Goal: Information Seeking & Learning: Learn about a topic

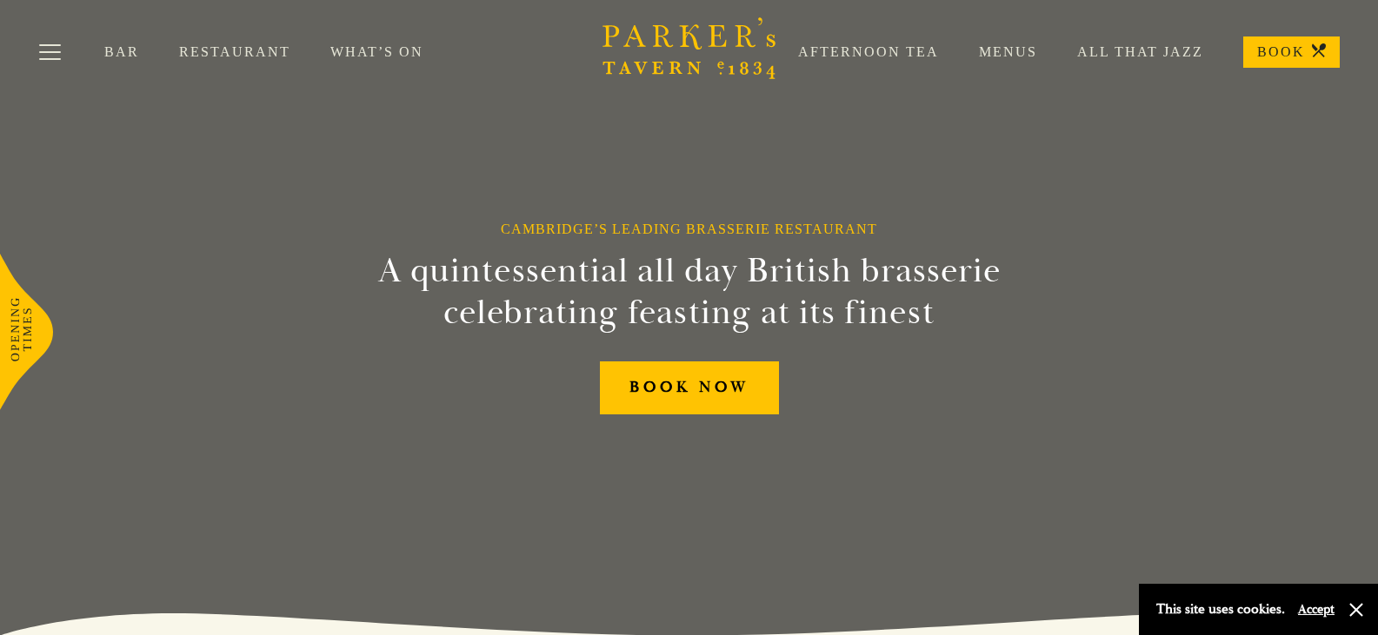
click at [194, 47] on link "Restaurant" at bounding box center [254, 51] width 151 height 17
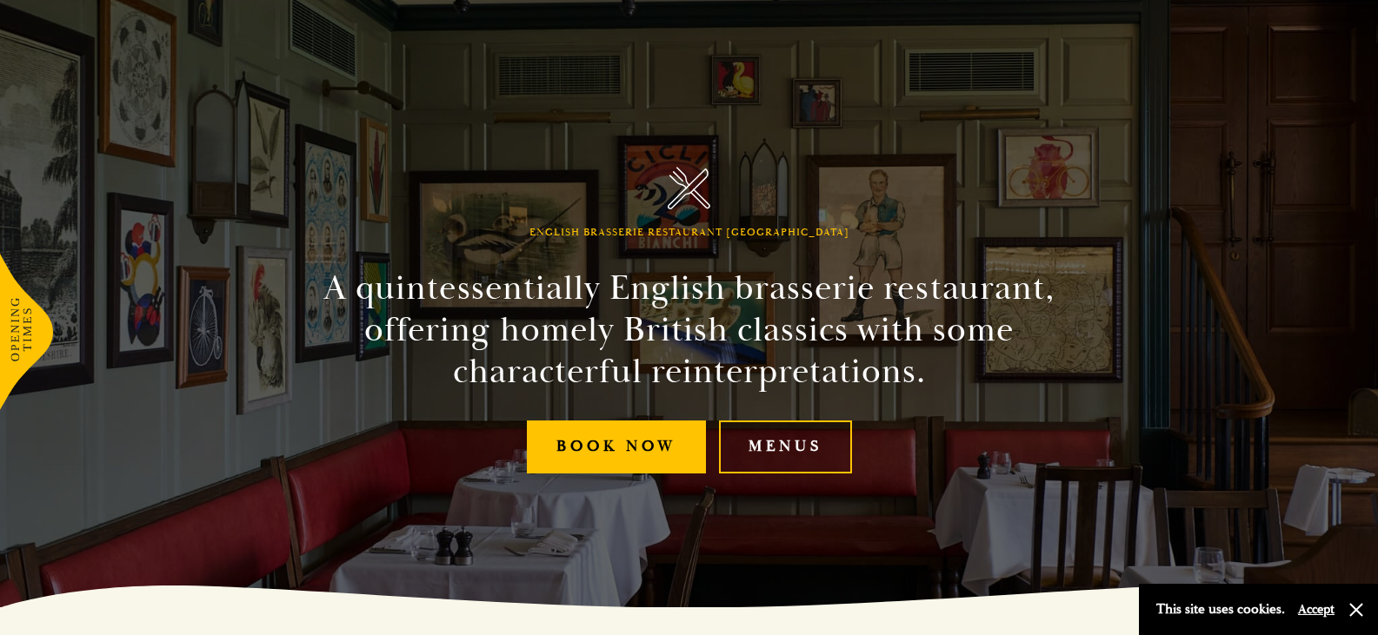
scroll to position [31, 0]
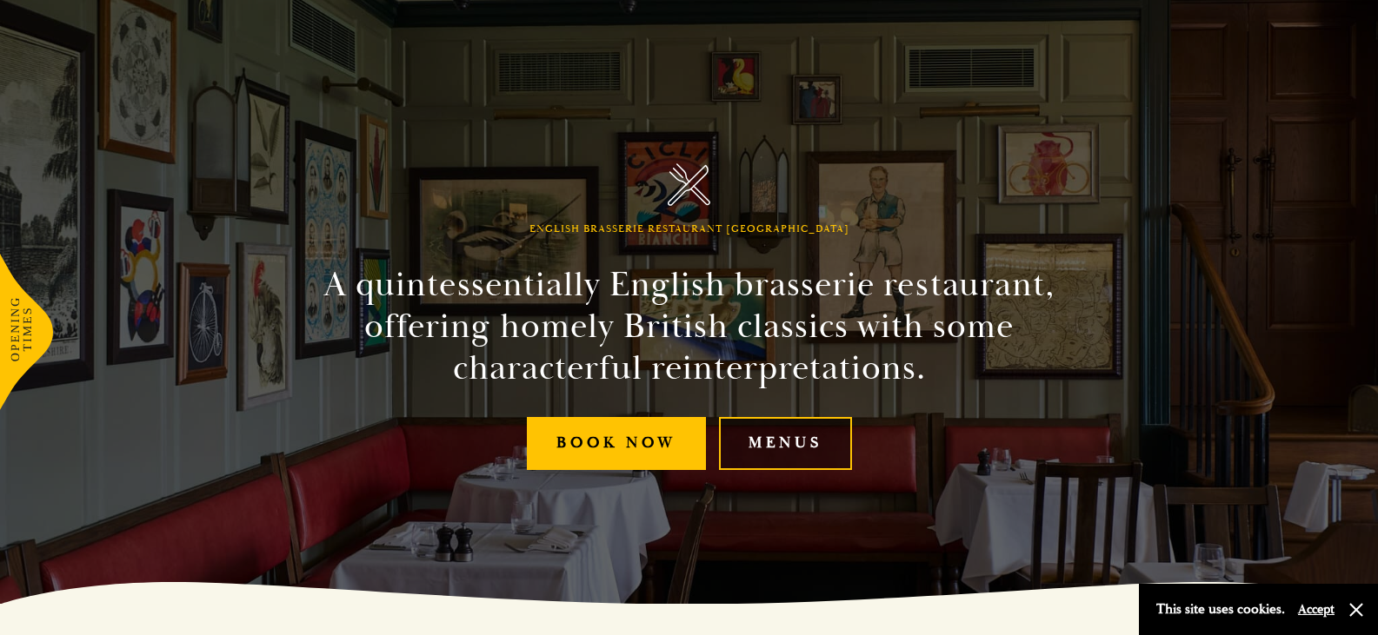
click at [805, 441] on link "Menus" at bounding box center [785, 443] width 133 height 53
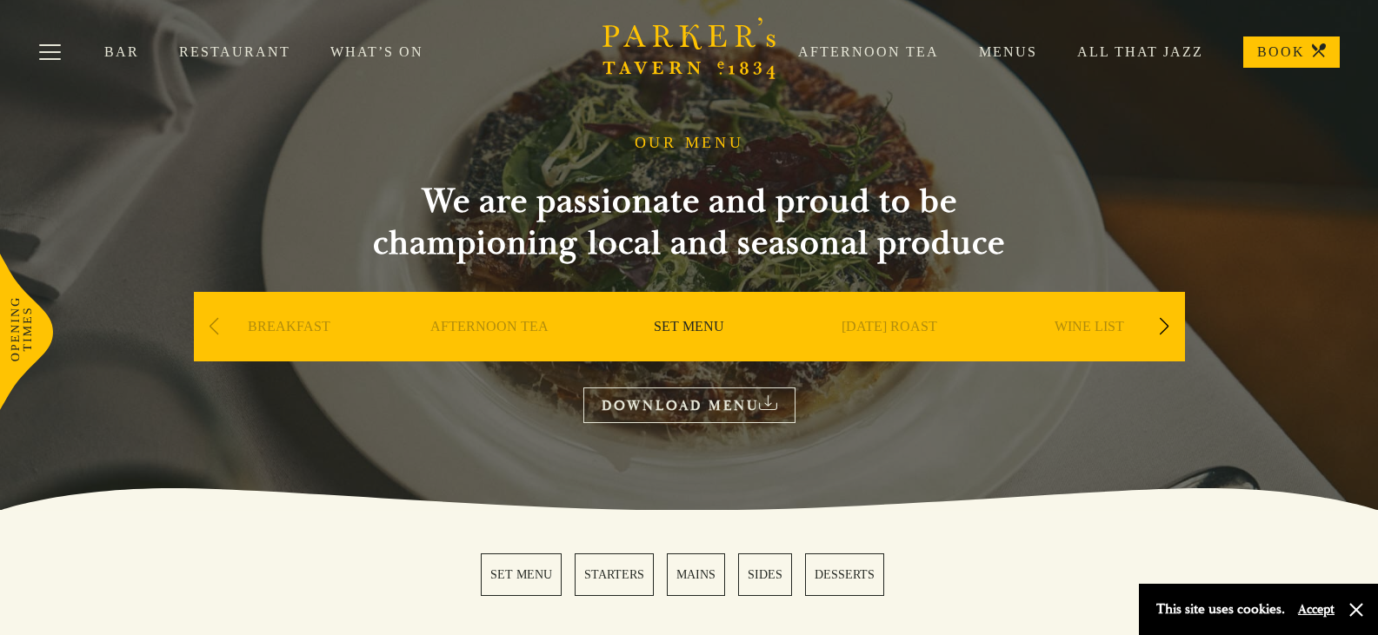
scroll to position [8, 0]
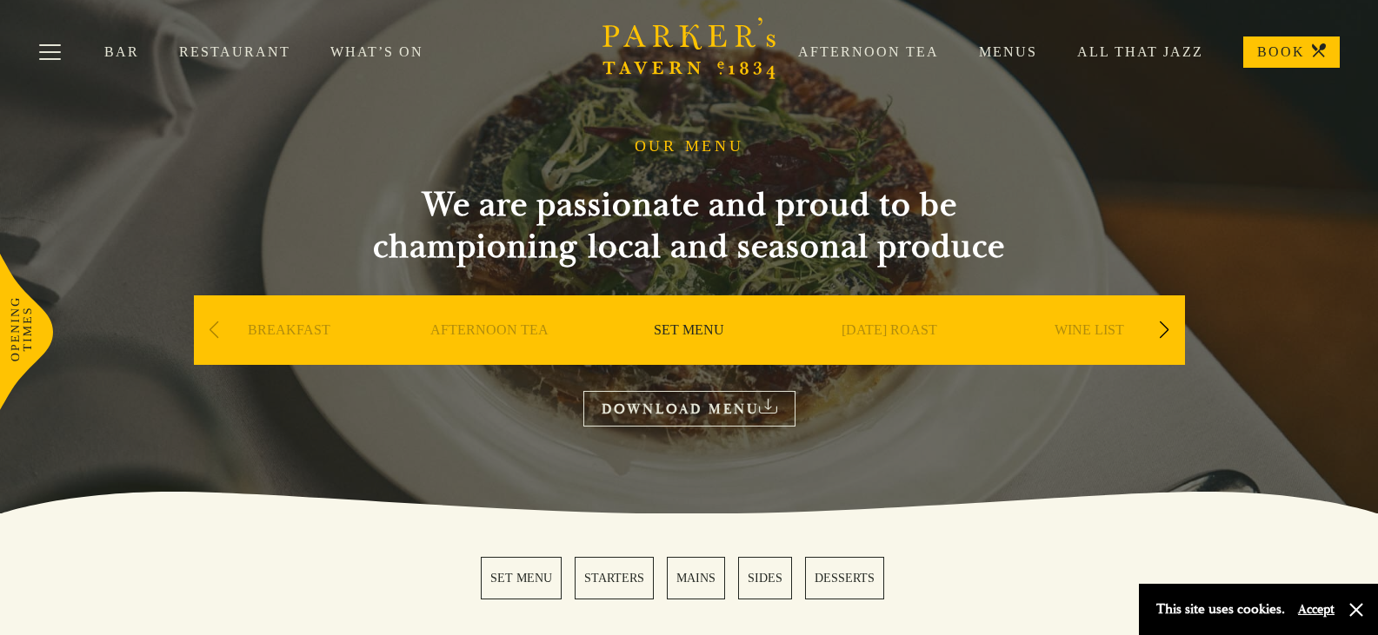
click at [1161, 338] on div "Next slide" at bounding box center [1164, 330] width 23 height 38
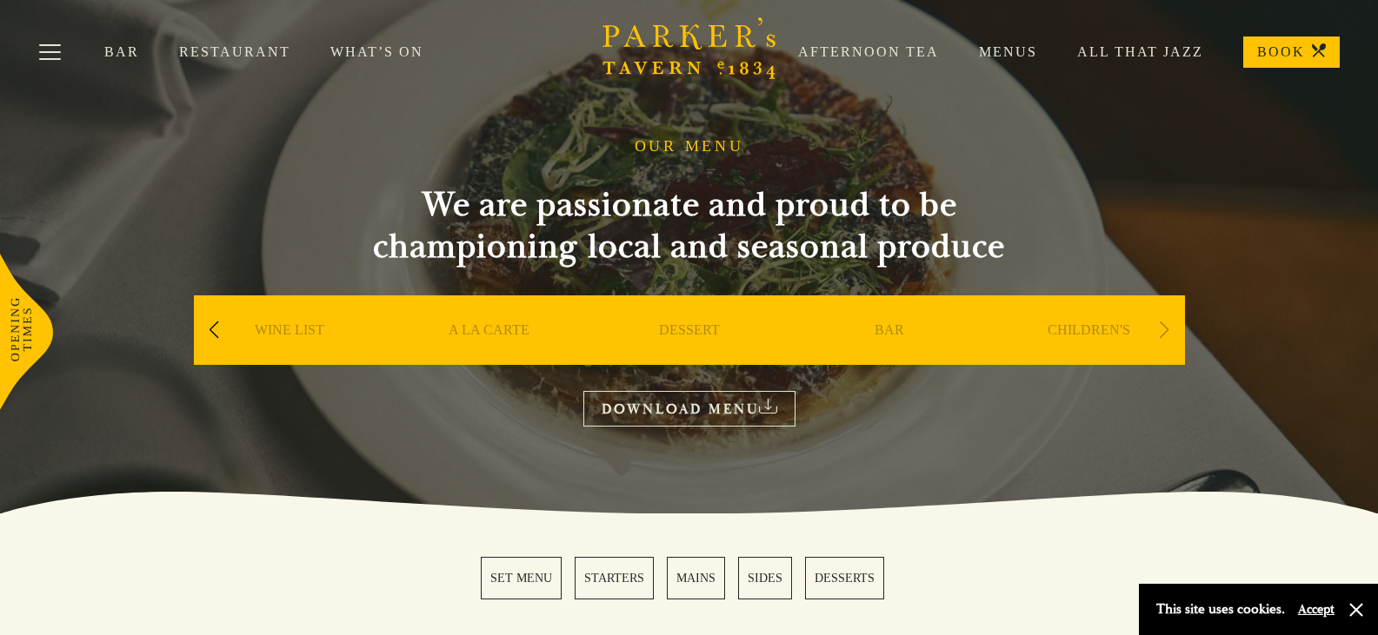
click at [1161, 338] on div "Next slide" at bounding box center [1164, 330] width 23 height 38
click at [221, 321] on div "Previous slide" at bounding box center [214, 330] width 23 height 38
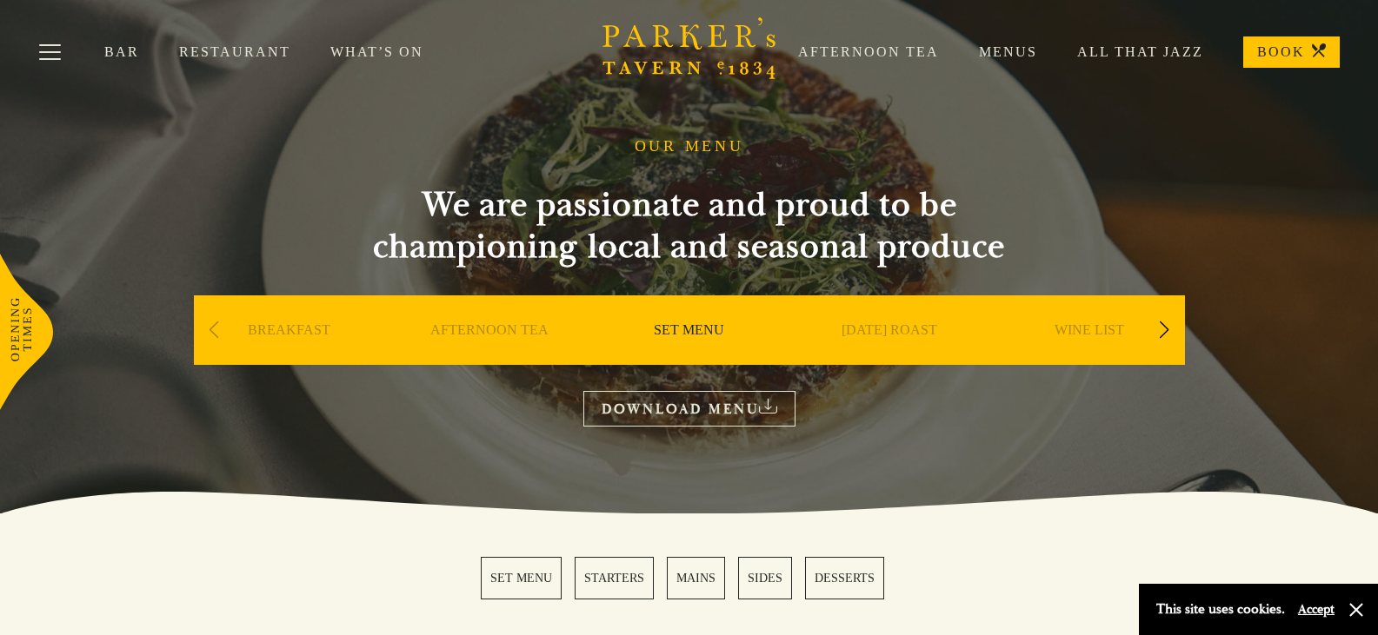
click at [221, 321] on div "Previous slide" at bounding box center [214, 330] width 23 height 38
click at [210, 338] on div "Previous slide" at bounding box center [214, 330] width 23 height 38
click at [500, 335] on link "AFTERNOON TEA" at bounding box center [489, 357] width 118 height 70
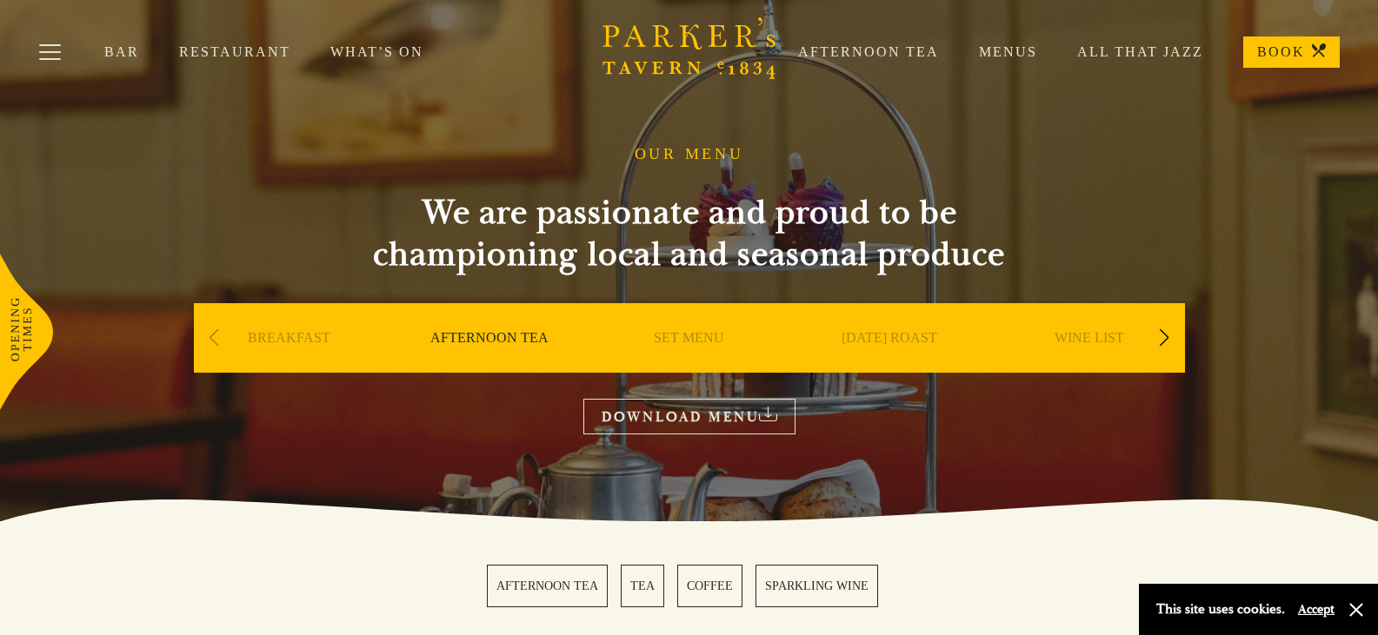
click at [689, 338] on link "SET MENU" at bounding box center [689, 364] width 70 height 70
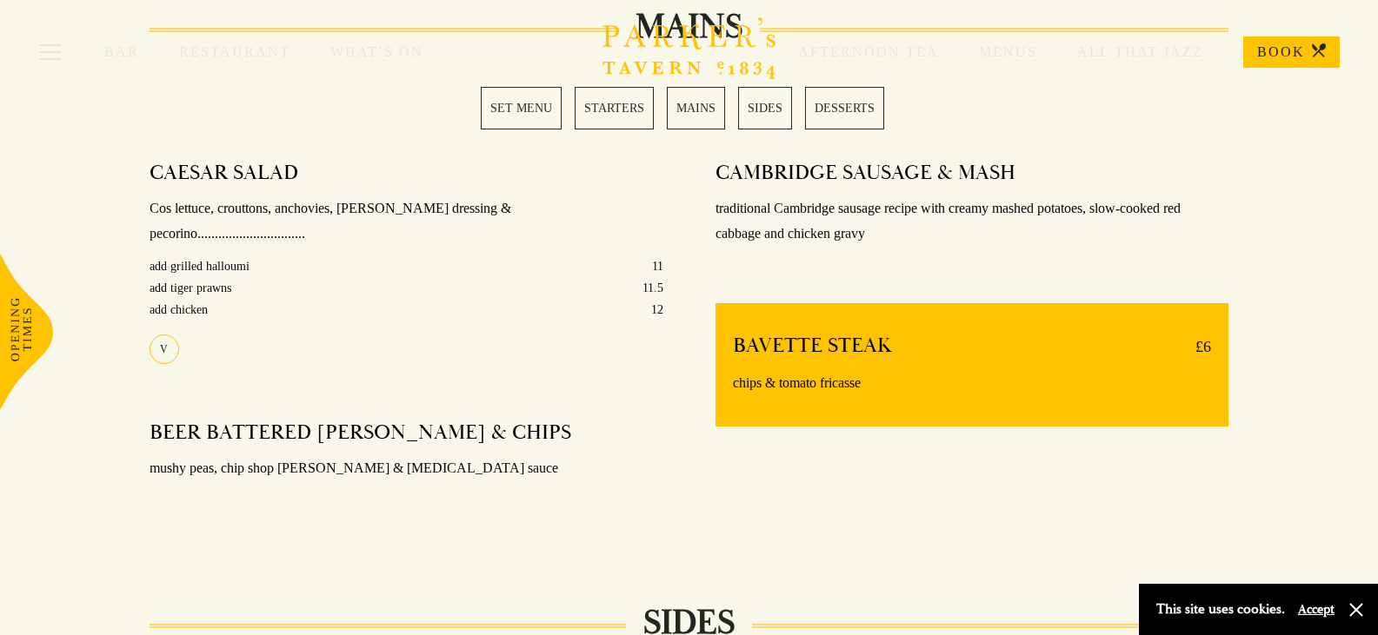
scroll to position [1356, 0]
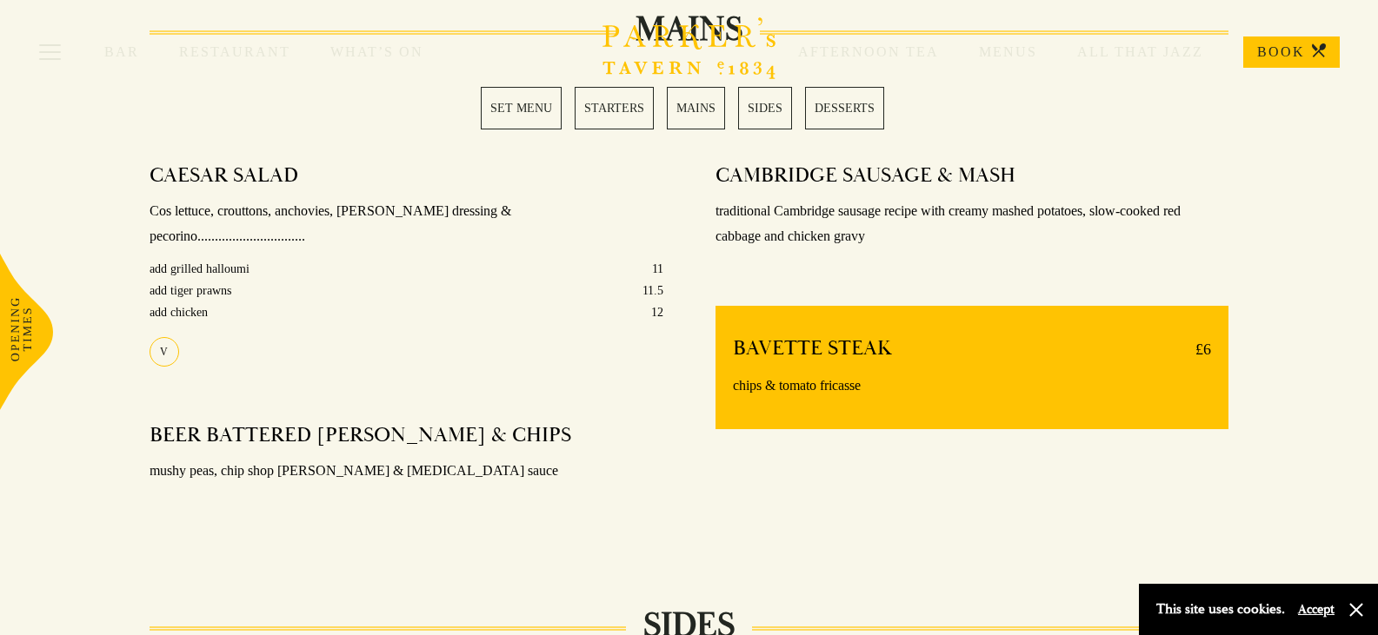
click at [689, 338] on div "CAMBRIDGE SAUSAGE & MASH traditional Cambridge sausage recipe with creamy mashe…" at bounding box center [972, 344] width 566 height 389
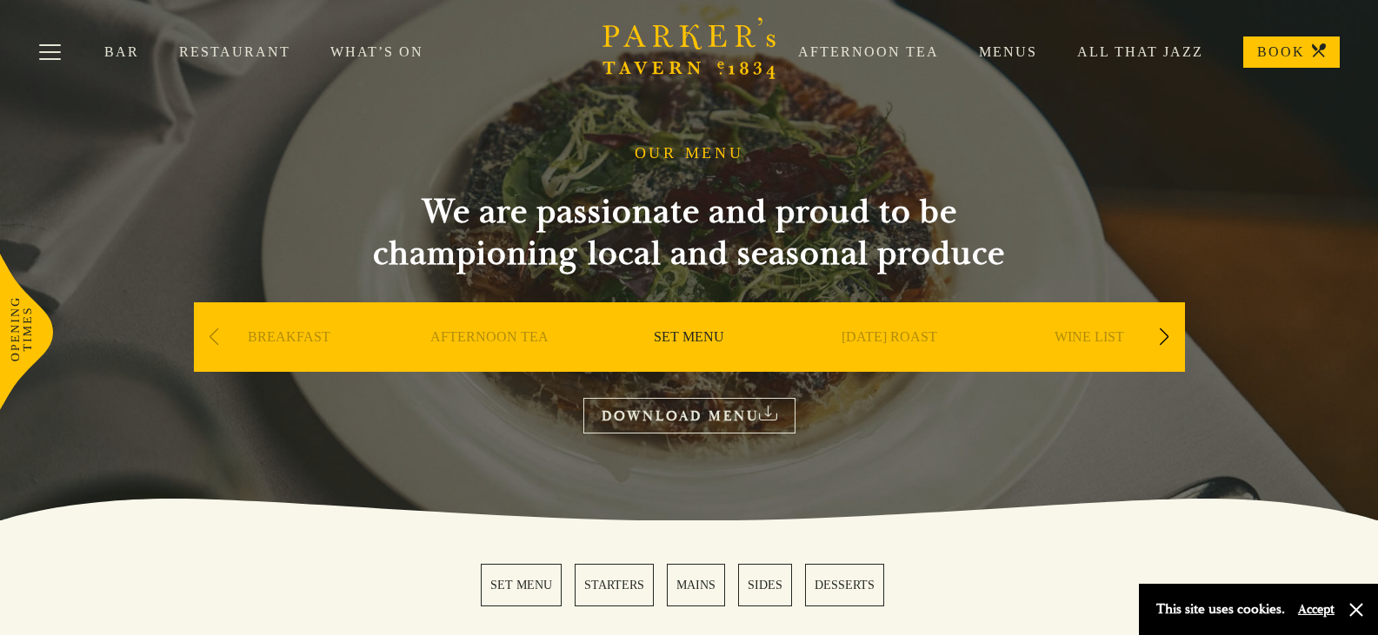
scroll to position [0, 0]
